Goal: Register for event/course

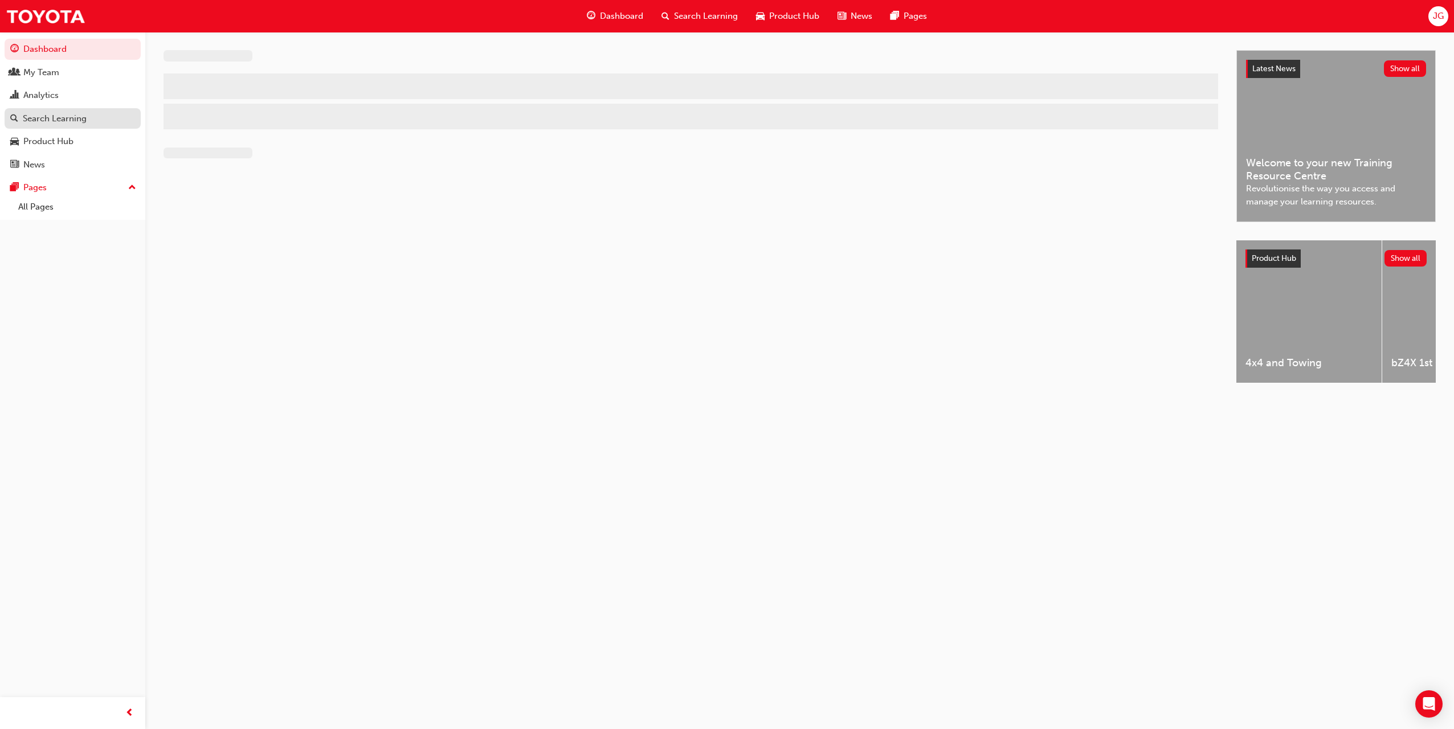
click at [79, 116] on div "Search Learning" at bounding box center [55, 118] width 64 height 13
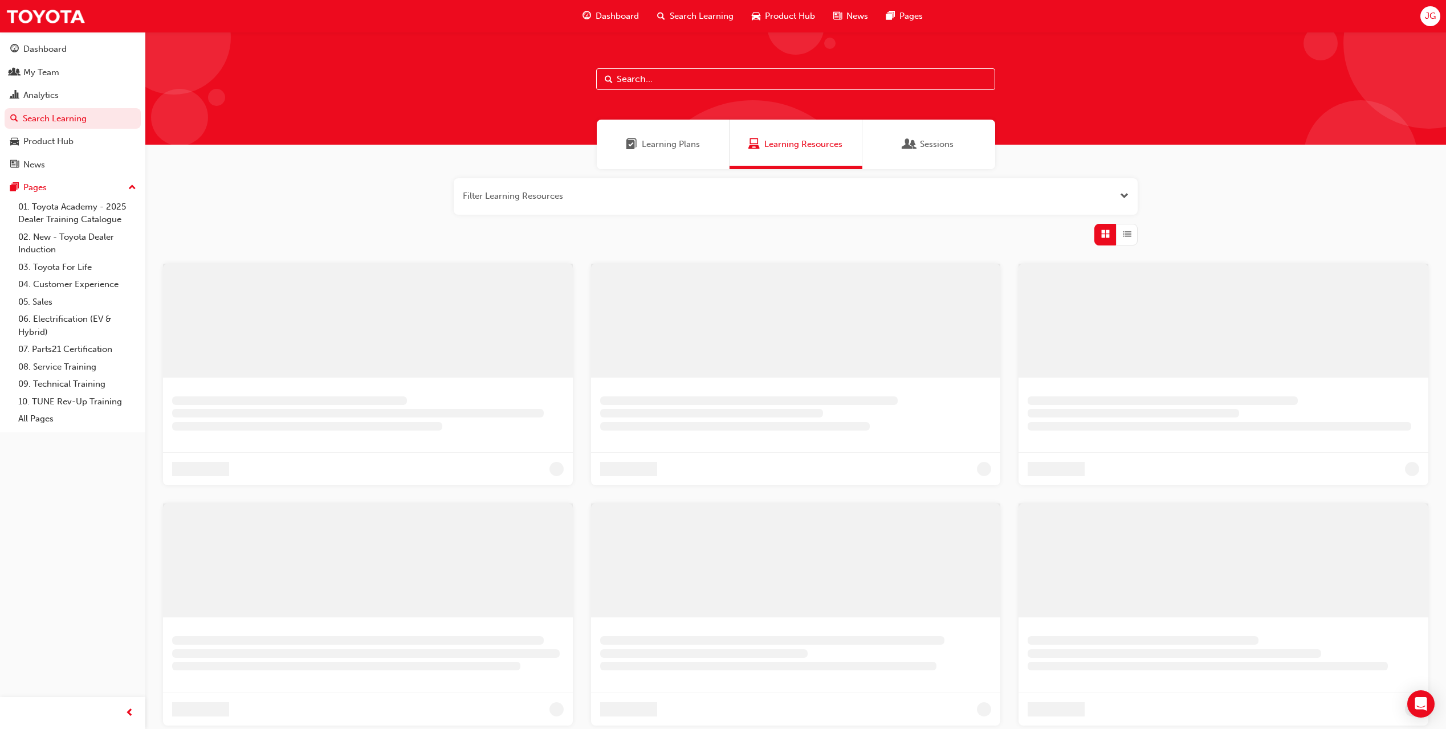
click at [897, 142] on div "Sessions" at bounding box center [928, 145] width 133 height 50
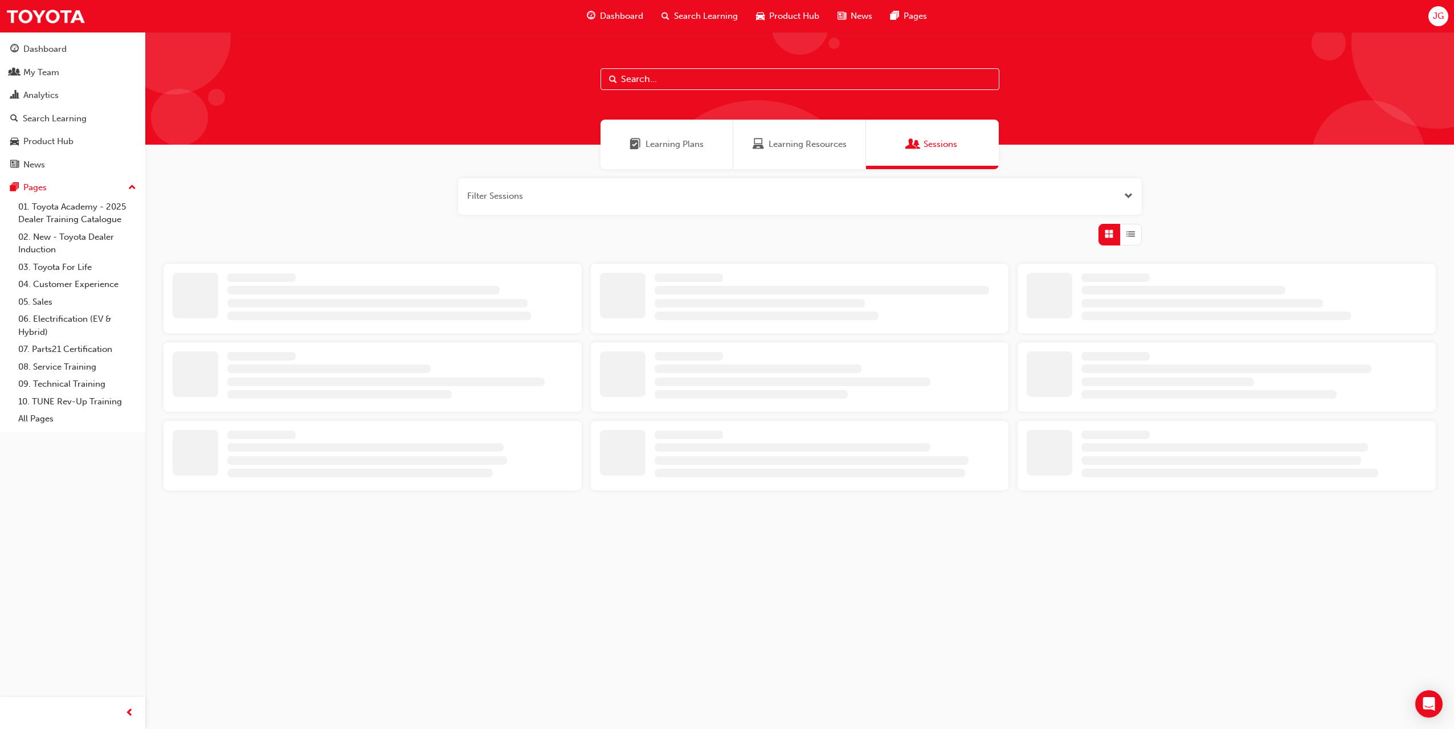
click at [698, 79] on input "text" at bounding box center [800, 79] width 399 height 22
paste input "TFA - Customer Discovery"
type input "TFA - Customer Discovery"
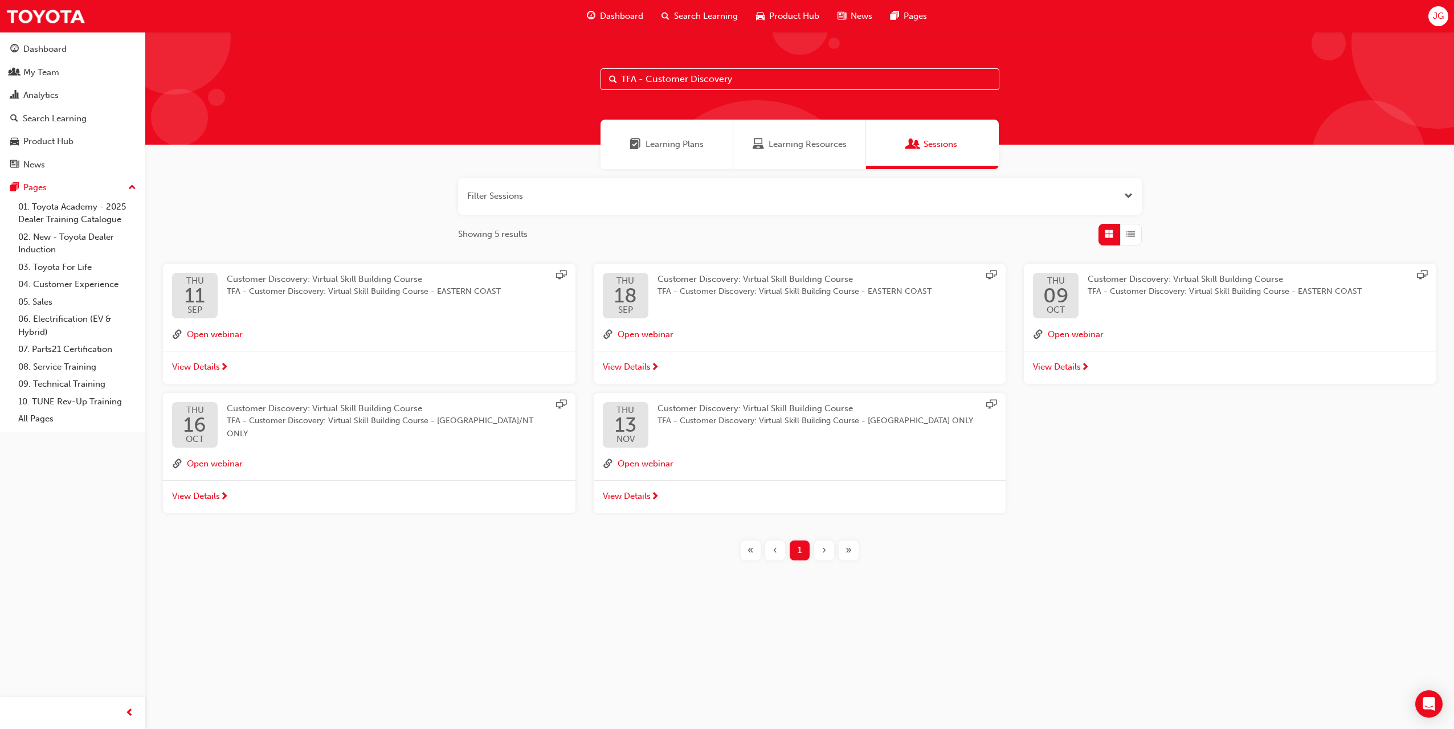
click at [636, 497] on span "View Details" at bounding box center [627, 496] width 48 height 13
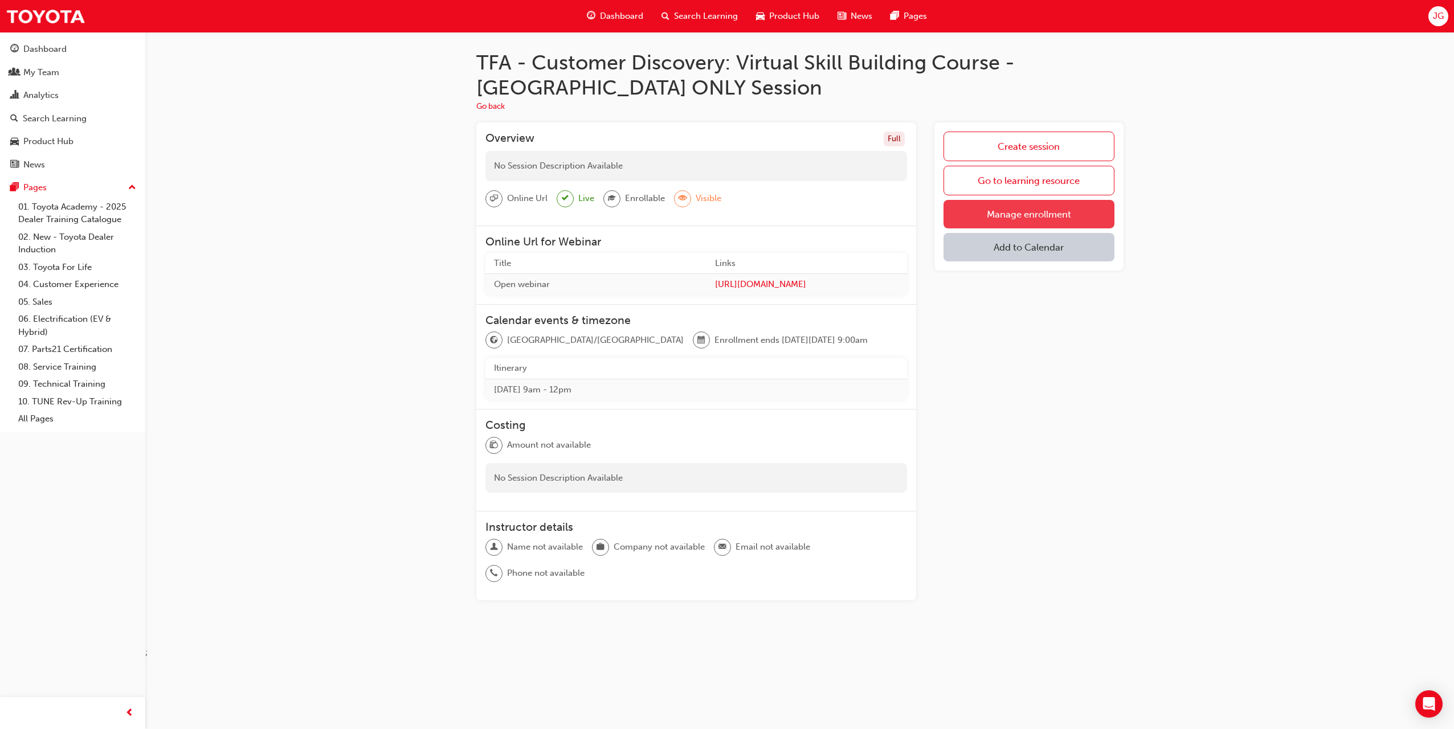
click at [1000, 213] on link "Manage enrollment" at bounding box center [1029, 214] width 170 height 28
